Goal: Unclear

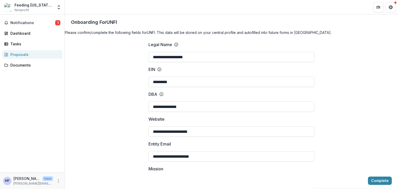
scroll to position [285, 0]
